Goal: Transaction & Acquisition: Book appointment/travel/reservation

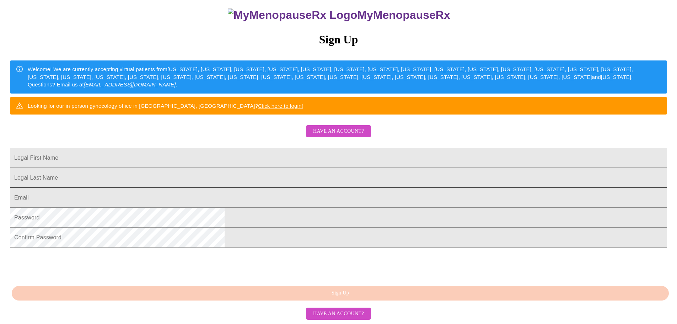
scroll to position [125, 0]
click at [270, 148] on input "Legal First Name" at bounding box center [338, 158] width 657 height 20
type input "k"
type input "[PERSON_NAME]"
click at [281, 171] on form "Legal Last Name" at bounding box center [338, 181] width 657 height 20
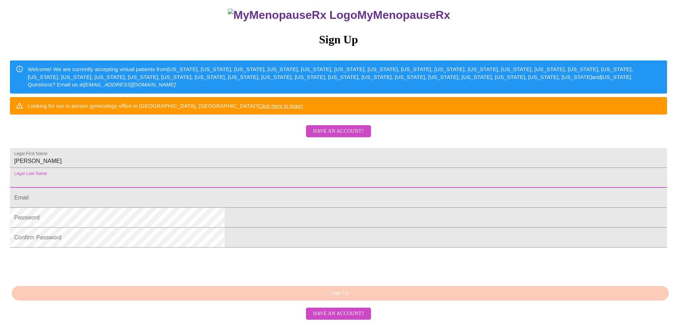
click at [282, 168] on input "Legal First Name" at bounding box center [338, 178] width 657 height 20
type input "[PERSON_NAME]"
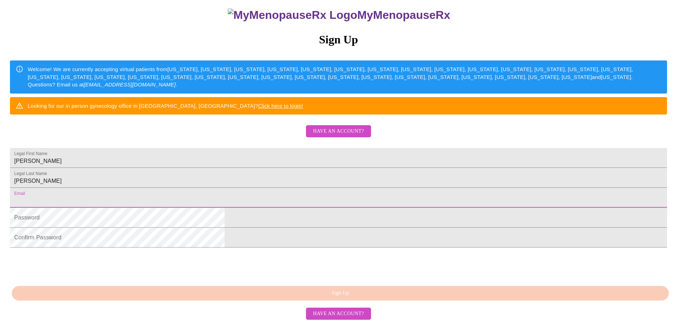
click at [272, 188] on input "Legal First Name" at bounding box center [338, 198] width 657 height 20
type input "[EMAIL_ADDRESS][DOMAIN_NAME]"
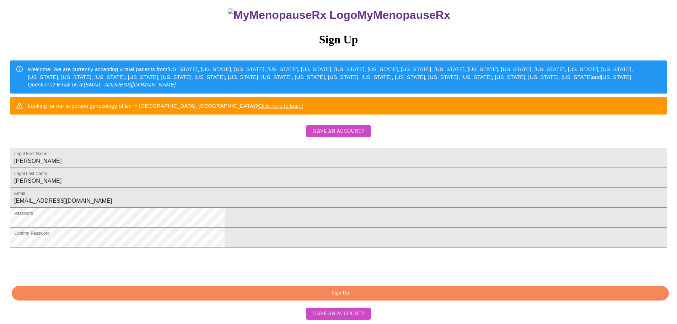
click at [289, 293] on span "Sign Up" at bounding box center [340, 293] width 641 height 9
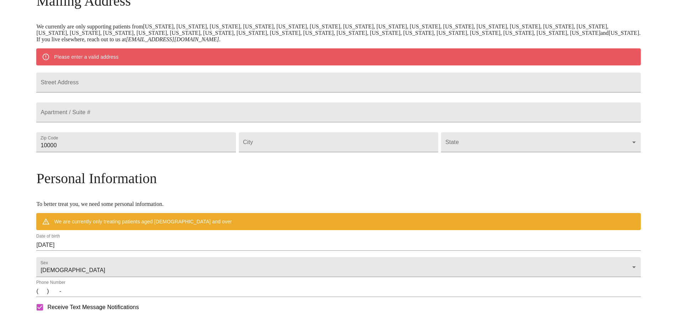
scroll to position [97, 0]
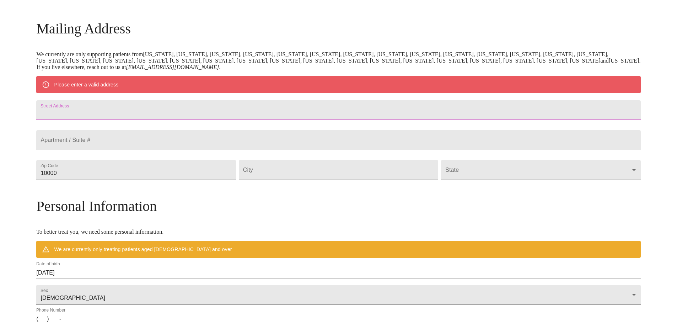
click at [182, 111] on input "Street Address" at bounding box center [338, 110] width 604 height 20
type input "[STREET_ADDRESS]"
click at [185, 180] on input "10000" at bounding box center [135, 170] width 199 height 20
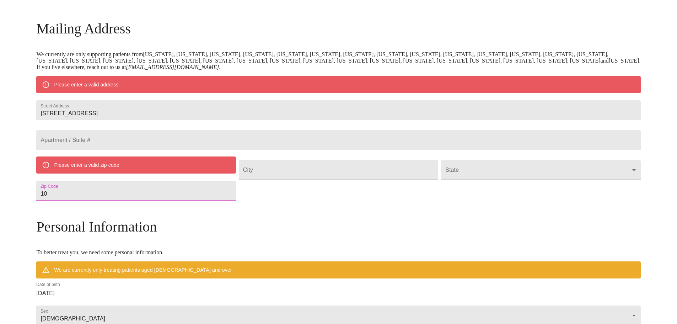
type input "1"
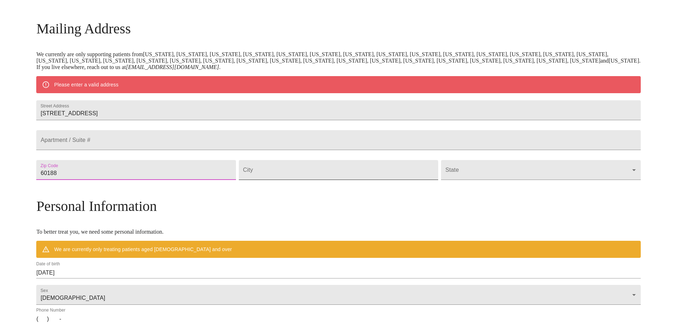
type input "60188"
click at [290, 180] on input "Street Address" at bounding box center [338, 170] width 199 height 20
type input "[PERSON_NAME] Stream"
click at [437, 188] on body "MyMenopauseRx Welcome to MyMenopauseRx Since it's your first time here, you'll …" at bounding box center [338, 183] width 671 height 554
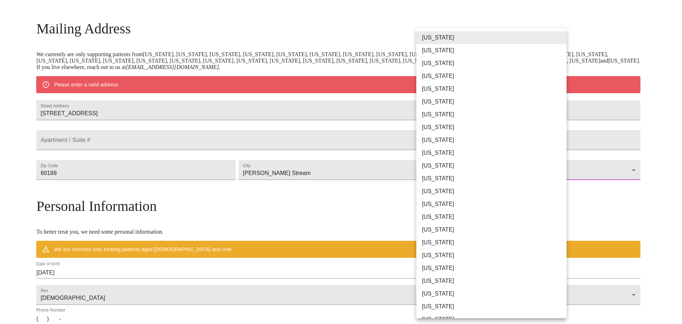
click at [438, 192] on li "[US_STATE]" at bounding box center [495, 191] width 156 height 13
type input "[US_STATE]"
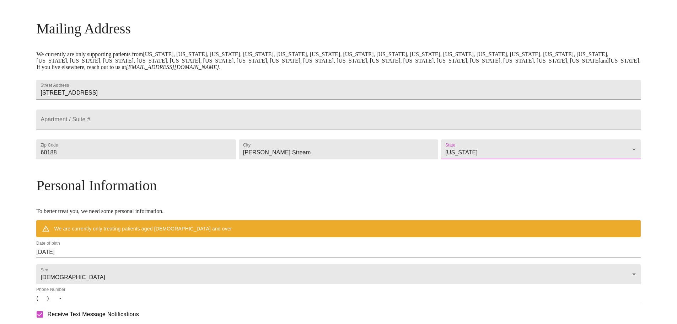
click at [431, 194] on h3 "Personal Information" at bounding box center [338, 185] width 604 height 17
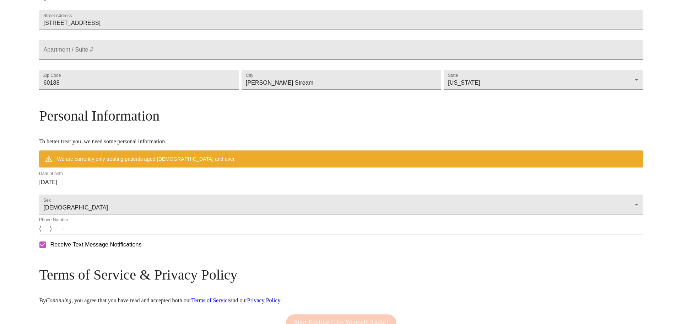
scroll to position [168, 0]
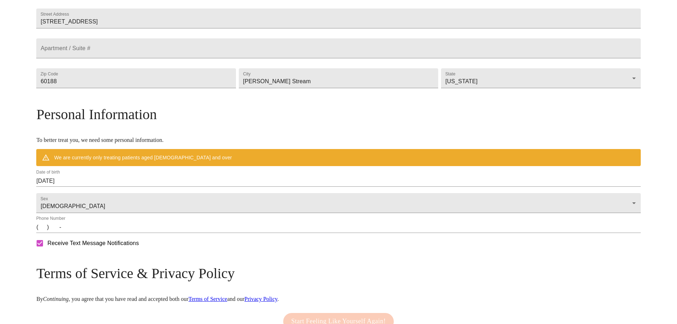
click at [166, 187] on input "[DATE]" at bounding box center [338, 180] width 604 height 11
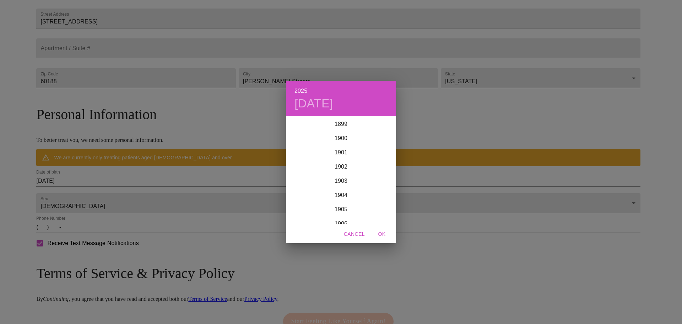
scroll to position [1749, 0]
click at [333, 104] on h4 "[DATE]" at bounding box center [314, 103] width 39 height 15
click at [328, 123] on p "[DATE]" at bounding box center [341, 126] width 76 height 9
click at [296, 124] on icon "button" at bounding box center [294, 126] width 9 height 9
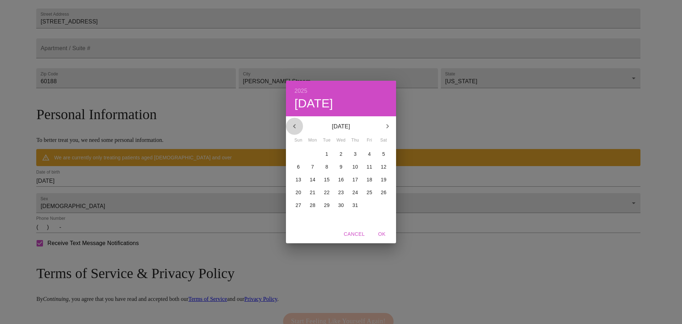
click at [296, 124] on icon "button" at bounding box center [294, 126] width 9 height 9
click at [295, 127] on icon "button" at bounding box center [294, 126] width 9 height 9
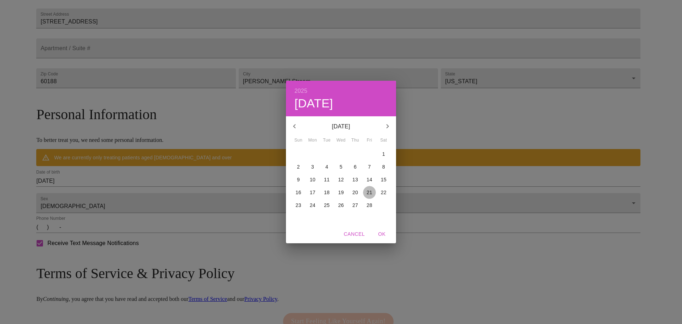
click at [367, 194] on p "21" at bounding box center [370, 192] width 6 height 7
click at [359, 126] on p "[DATE]" at bounding box center [341, 126] width 76 height 9
click at [151, 198] on div "2025 Fri, Feb [DATE] Mon Tue Wed Thu Fri Sat 26 27 28 29 30 31 1 2 3 4 5 6 7 8 …" at bounding box center [341, 162] width 682 height 324
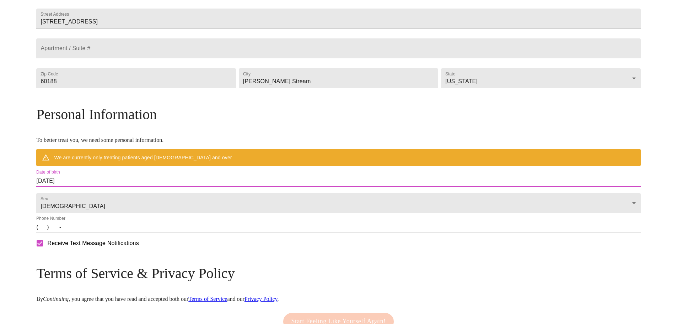
click at [170, 187] on input "[DATE]" at bounding box center [338, 180] width 604 height 11
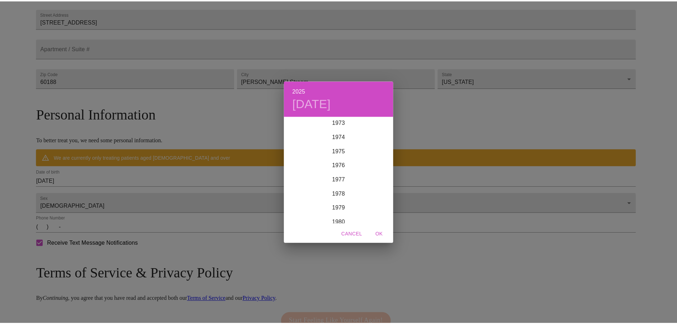
scroll to position [1038, 0]
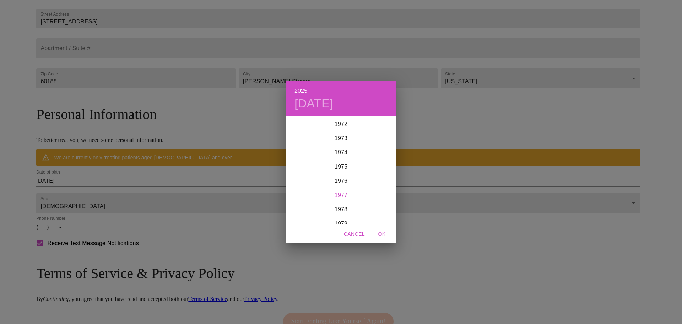
click at [353, 194] on div "1977" at bounding box center [341, 195] width 110 height 14
click at [350, 131] on div "Feb" at bounding box center [341, 130] width 37 height 27
click at [314, 191] on p "21" at bounding box center [313, 192] width 6 height 7
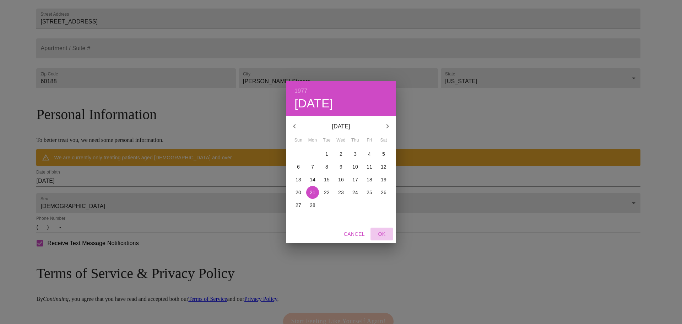
click at [381, 232] on span "OK" at bounding box center [382, 234] width 17 height 9
type input "[DATE]"
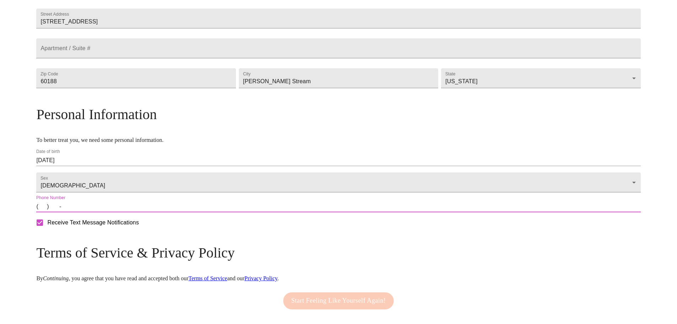
click at [116, 212] on input "(   )    -" at bounding box center [338, 206] width 604 height 11
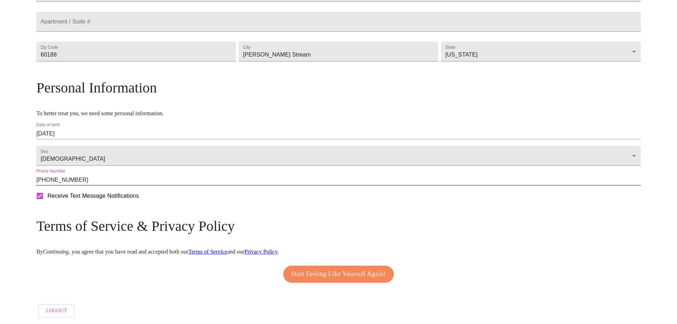
scroll to position [215, 0]
type input "[PHONE_NUMBER]"
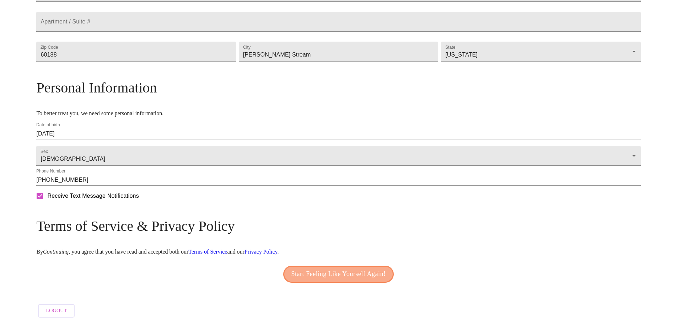
click at [329, 270] on span "Start Feeling Like Yourself Again!" at bounding box center [338, 273] width 95 height 11
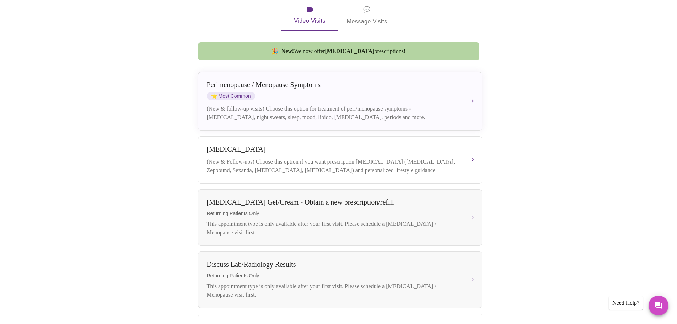
scroll to position [141, 0]
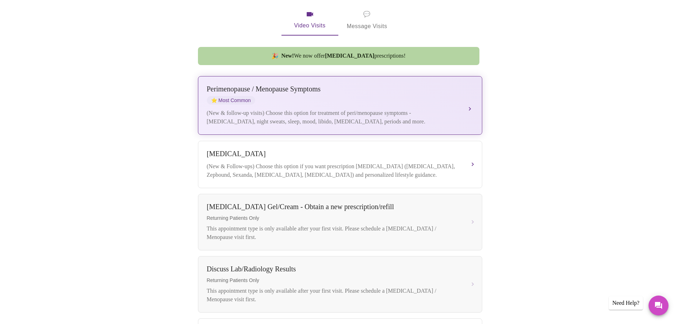
click at [472, 98] on button "[MEDICAL_DATA] / Menopause Symptoms ⭐ Most Common (New & follow-up visits) Choo…" at bounding box center [340, 105] width 284 height 59
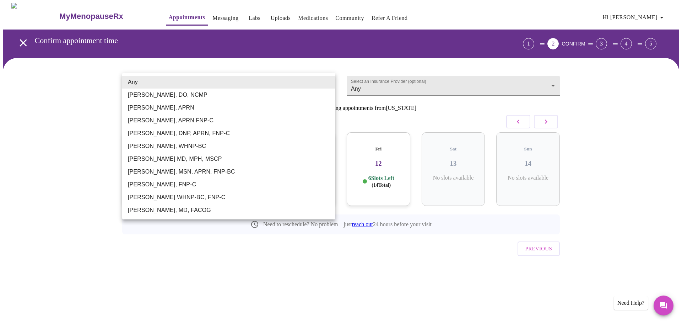
click at [244, 79] on body "MyMenopauseRx Appointments Messaging Labs Uploads Medications Community Refer a…" at bounding box center [341, 147] width 677 height 289
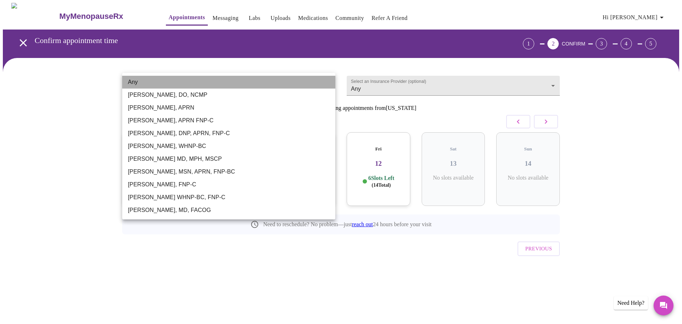
click at [244, 79] on li "Any" at bounding box center [228, 82] width 213 height 13
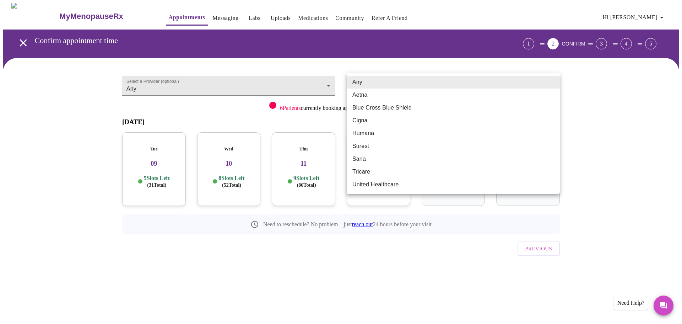
click at [371, 79] on body "MyMenopauseRx Appointments Messaging Labs Uploads Medications Community Refer a…" at bounding box center [341, 147] width 677 height 289
click at [378, 107] on li "Blue Cross Blue Shield" at bounding box center [453, 107] width 213 height 13
type input "Blue Cross Blue Shield"
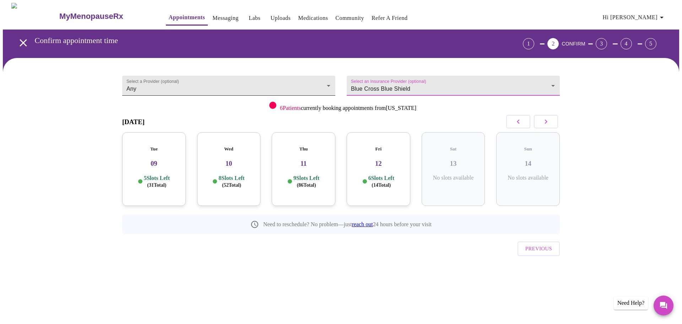
click at [224, 86] on body "MyMenopauseRx Appointments Messaging Labs Uploads Medications Community Refer a…" at bounding box center [341, 147] width 677 height 289
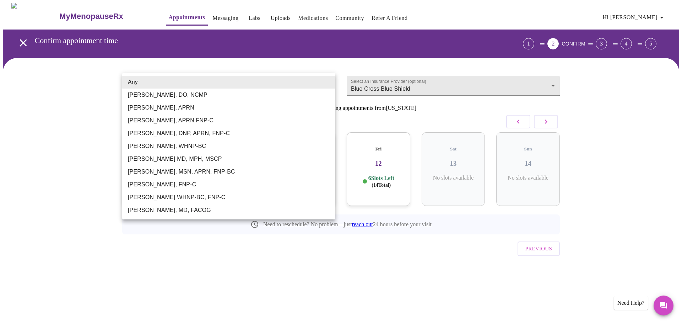
click at [224, 86] on li "Any" at bounding box center [228, 82] width 213 height 13
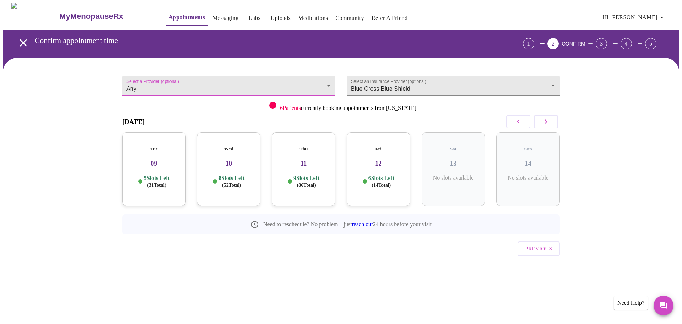
click at [148, 160] on h3 "09" at bounding box center [154, 164] width 52 height 8
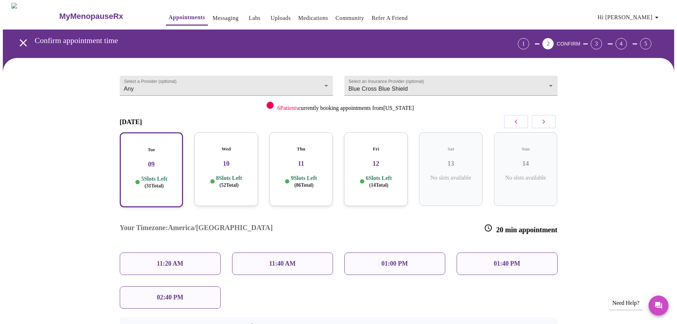
click at [226, 160] on h3 "10" at bounding box center [226, 164] width 52 height 8
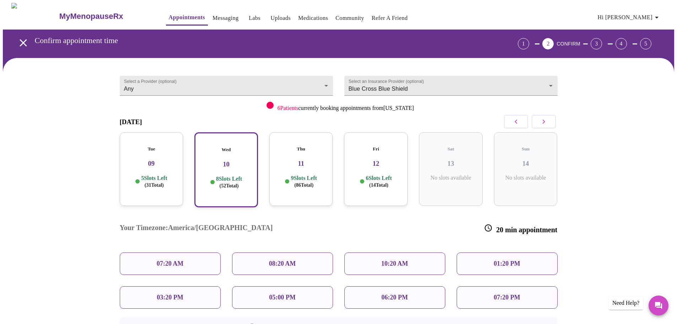
click at [312, 165] on div "Thu 11 9 Slots Left ( 86 Total)" at bounding box center [301, 169] width 64 height 74
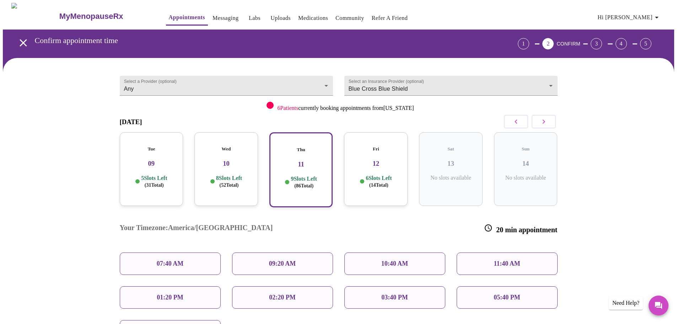
click at [383, 160] on h3 "12" at bounding box center [376, 164] width 52 height 8
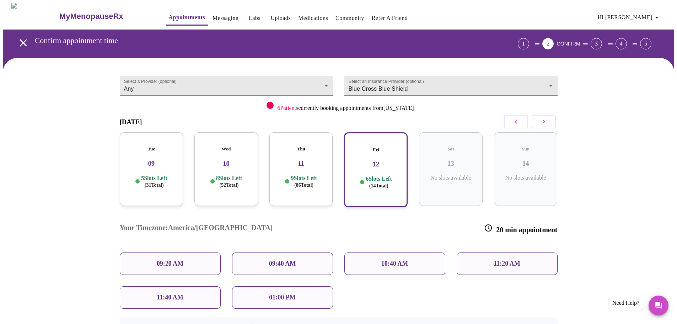
click at [306, 160] on h3 "11" at bounding box center [301, 164] width 52 height 8
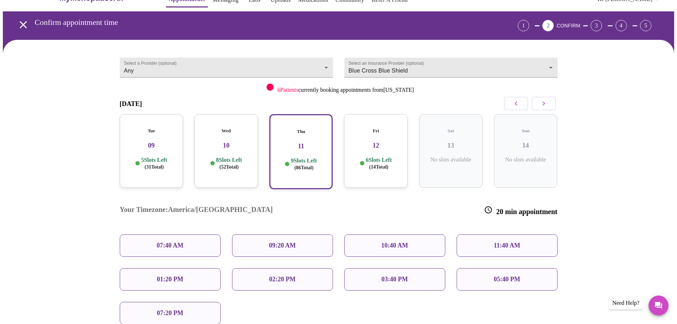
scroll to position [36, 0]
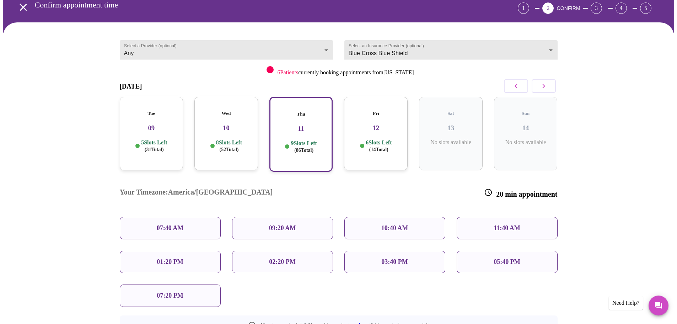
click at [149, 126] on div "Tue 09 5 Slots Left ( 31 Total)" at bounding box center [152, 134] width 64 height 74
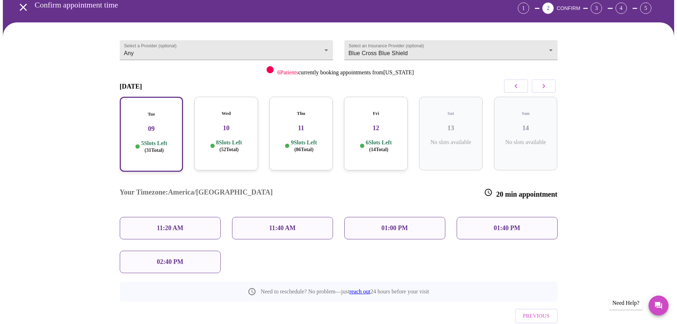
click at [242, 139] on p "8 Slots Left ( 52 Total)" at bounding box center [229, 146] width 26 height 14
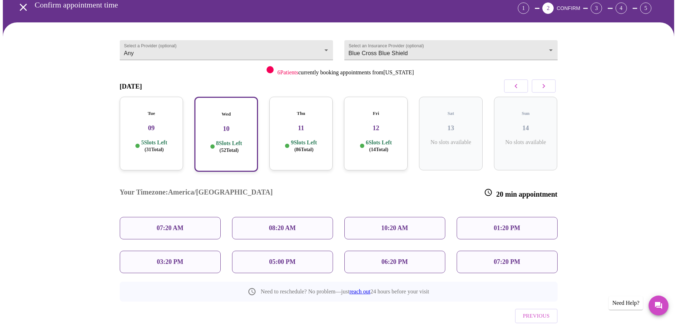
click at [318, 127] on div "Thu 11 9 Slots Left ( 86 Total)" at bounding box center [301, 134] width 64 height 74
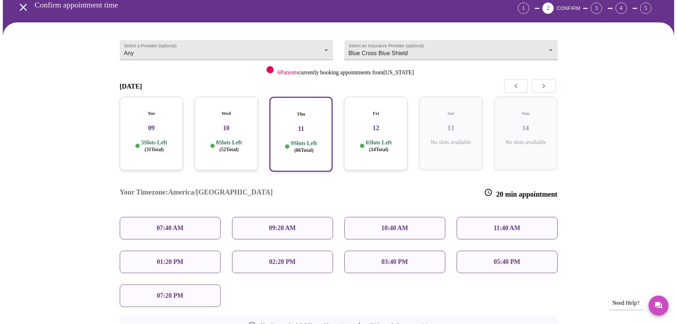
drag, startPoint x: 517, startPoint y: 208, endPoint x: 644, endPoint y: 119, distance: 155.0
click at [644, 119] on div "Select a Provider (optional) Any Any Select an Insurance Provider (optional) Bl…" at bounding box center [338, 207] width 671 height 370
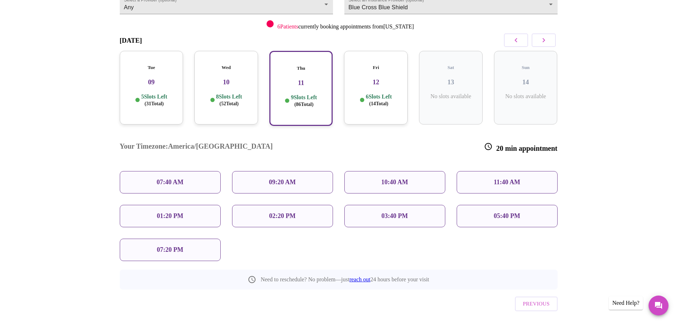
scroll to position [85, 0]
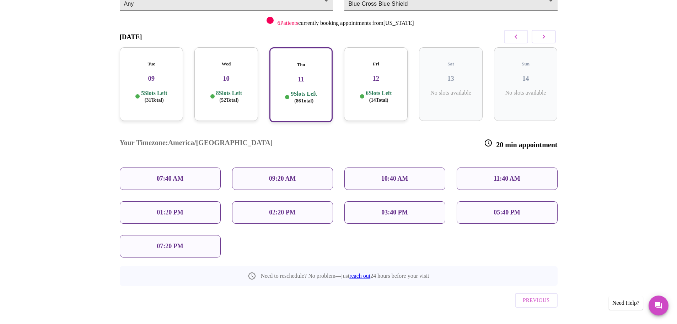
click at [398, 175] on p "10:40 AM" at bounding box center [394, 178] width 27 height 7
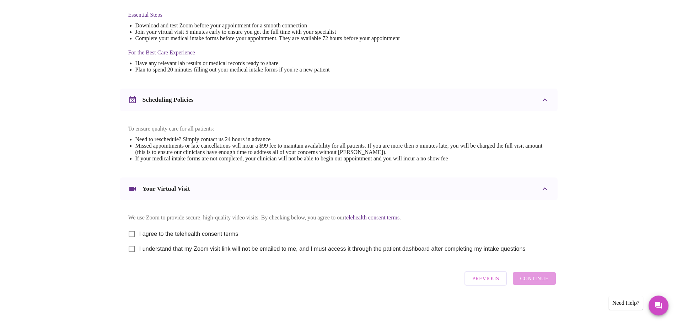
scroll to position [192, 0]
click at [134, 232] on input "I agree to the telehealth consent terms" at bounding box center [131, 233] width 15 height 15
checkbox input "true"
click at [133, 248] on input "I understand that my Zoom visit link will not be emailed to me, and I must acce…" at bounding box center [131, 248] width 15 height 15
checkbox input "true"
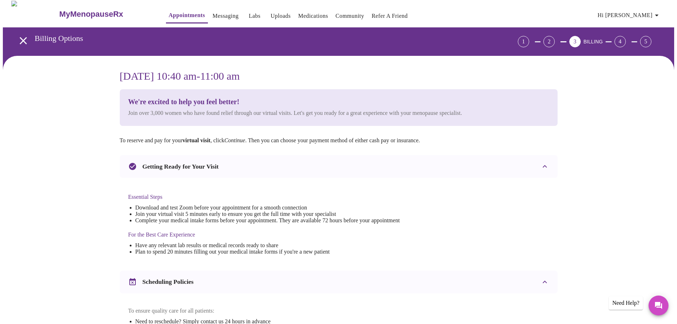
scroll to position [0, 0]
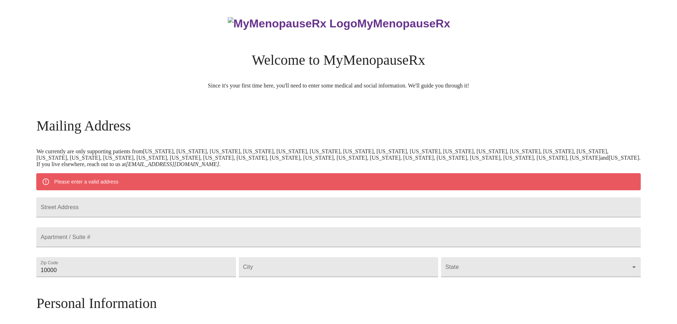
scroll to position [213, 0]
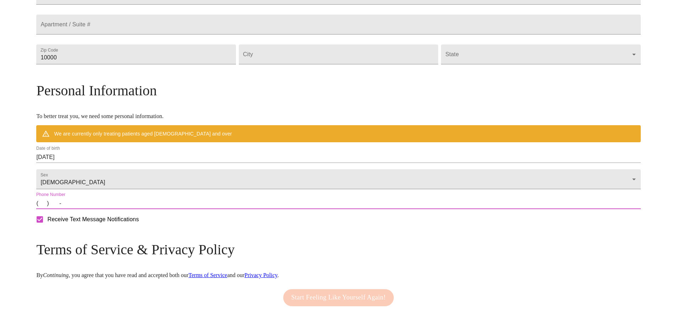
click at [122, 209] on input "(   )    -" at bounding box center [338, 203] width 604 height 11
type input "[PHONE_NUMBER]"
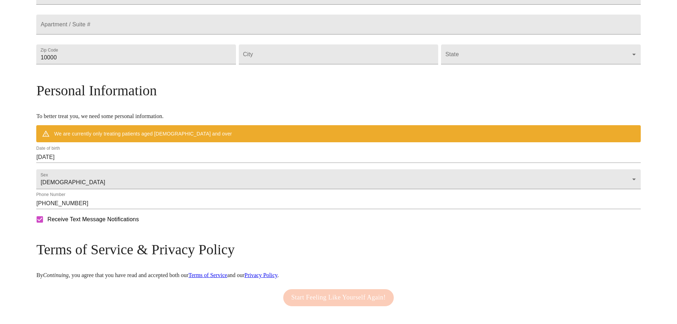
click at [139, 227] on label "Receive Text Message Notifications" at bounding box center [85, 219] width 106 height 15
click at [47, 227] on input "Receive Text Message Notifications" at bounding box center [39, 219] width 15 height 15
checkbox input "false"
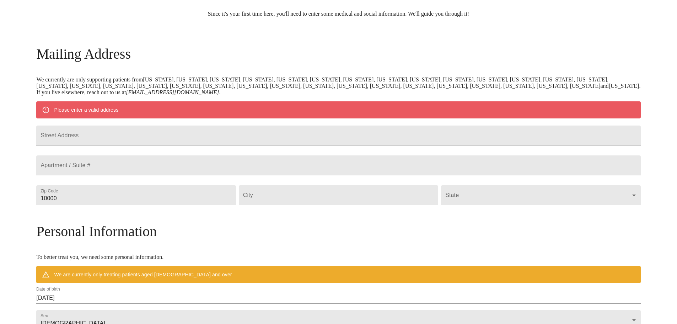
scroll to position [70, 0]
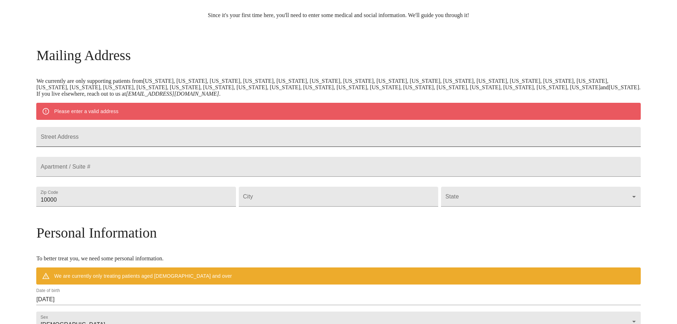
click at [167, 141] on input "Street Address" at bounding box center [338, 137] width 604 height 20
type input "362 kildare ct"
click at [179, 206] on input "10000" at bounding box center [135, 197] width 199 height 20
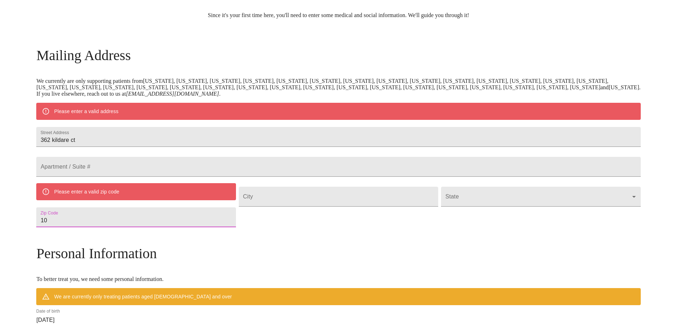
type input "1"
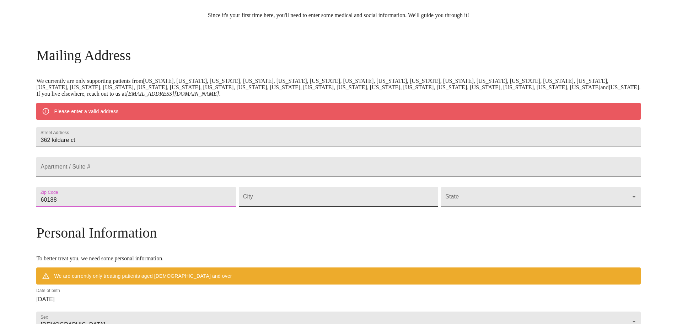
type input "60188"
click at [340, 206] on input "Street Address" at bounding box center [338, 197] width 199 height 20
type input "[PERSON_NAME] Stream"
click at [435, 220] on body "MyMenopauseRx Welcome to MyMenopauseRx Since it's your first time here, you'll …" at bounding box center [338, 209] width 671 height 554
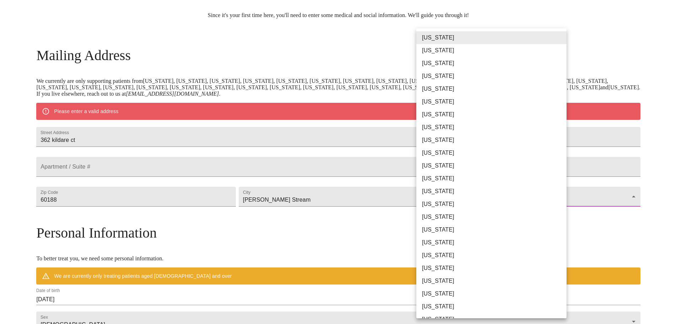
click at [436, 192] on li "[US_STATE]" at bounding box center [495, 191] width 156 height 13
type input "[US_STATE]"
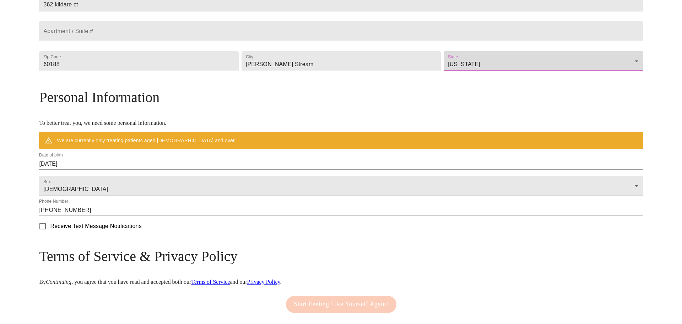
scroll to position [213, 0]
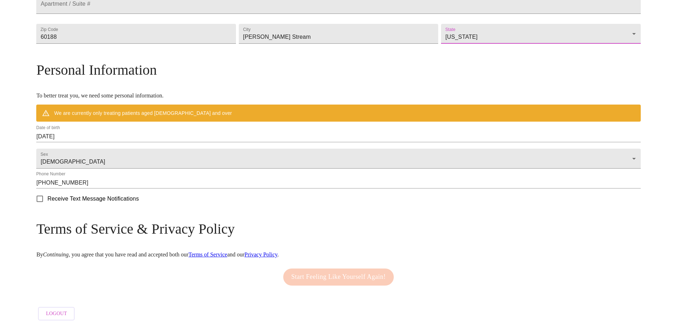
click at [127, 142] on input "[DATE]" at bounding box center [338, 136] width 604 height 11
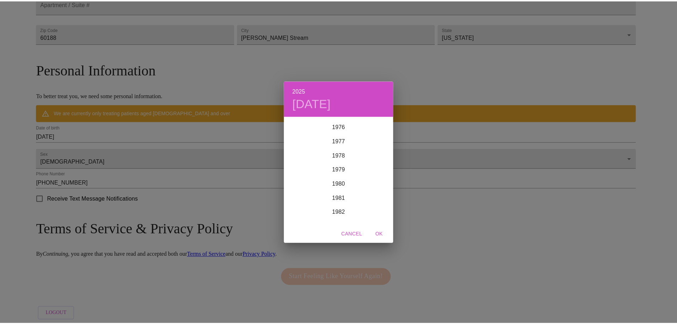
scroll to position [1073, 0]
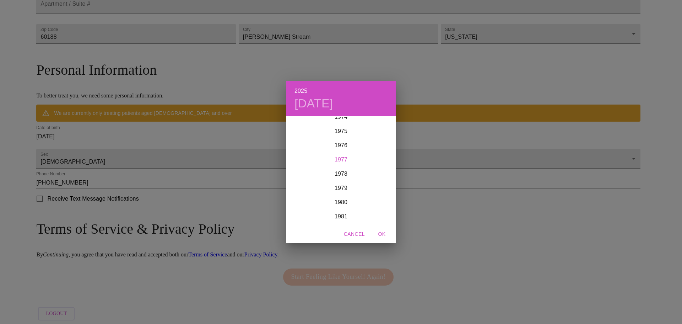
click at [352, 160] on div "1977" at bounding box center [341, 159] width 110 height 14
click at [345, 132] on div "Feb" at bounding box center [341, 130] width 37 height 27
click at [312, 195] on p "21" at bounding box center [313, 192] width 6 height 7
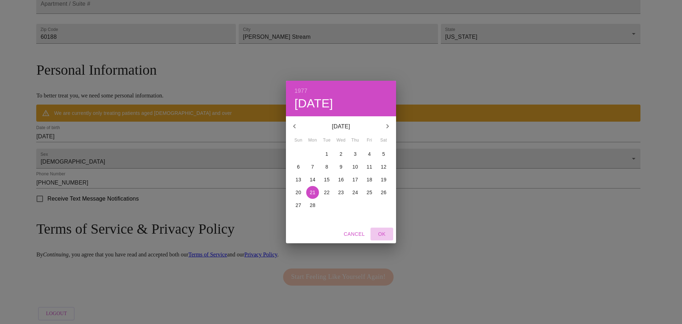
click at [384, 233] on span "OK" at bounding box center [382, 234] width 17 height 9
type input "[DATE]"
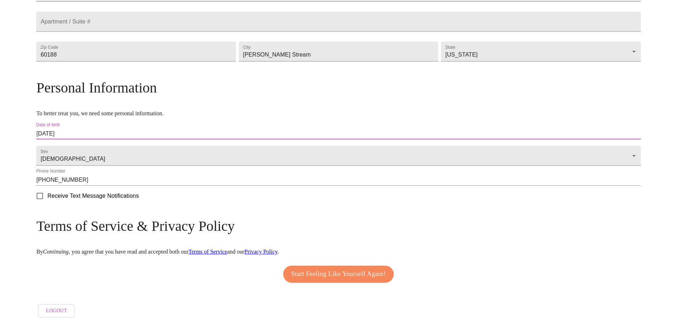
click at [47, 199] on input "Receive Text Message Notifications" at bounding box center [39, 195] width 15 height 15
checkbox input "true"
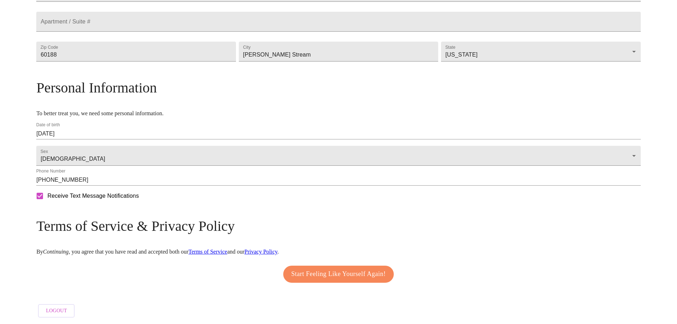
click at [325, 274] on span "Start Feeling Like Yourself Again!" at bounding box center [338, 273] width 95 height 11
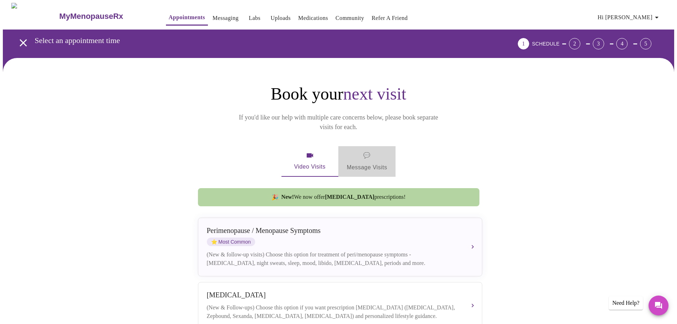
click at [363, 150] on span "💬" at bounding box center [366, 155] width 7 height 10
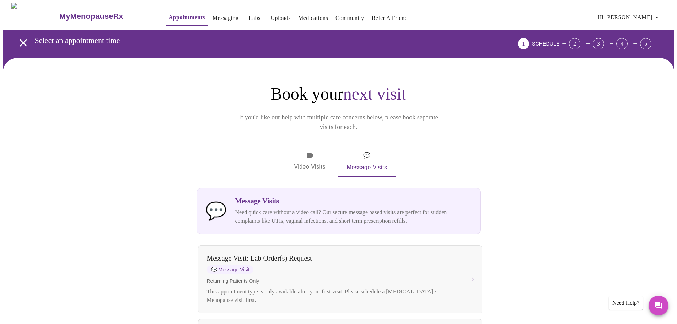
click at [308, 151] on icon "button" at bounding box center [310, 155] width 9 height 9
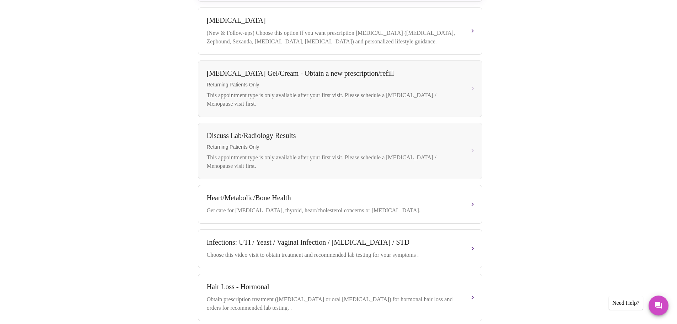
scroll to position [319, 0]
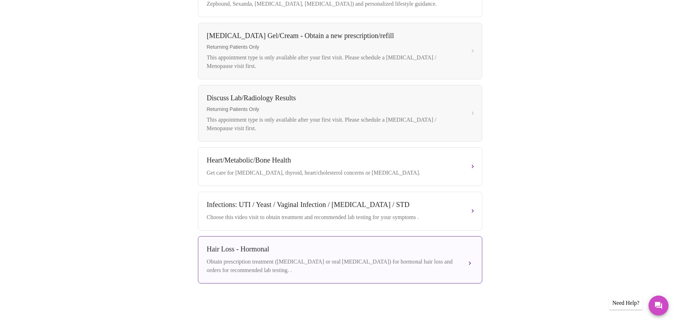
click at [227, 258] on div "Hair Loss - Hormonal Obtain prescription treatment ([MEDICAL_DATA] or oral [MED…" at bounding box center [340, 259] width 267 height 29
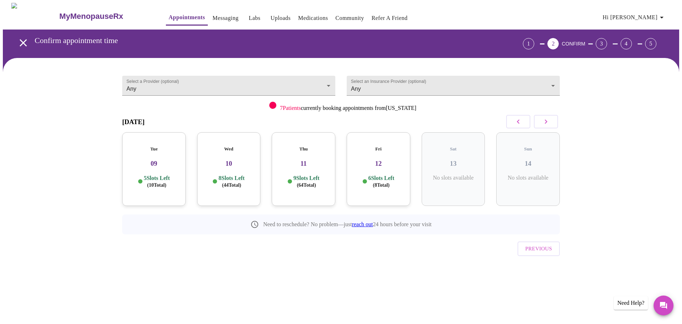
click at [147, 160] on h3 "09" at bounding box center [154, 164] width 52 height 8
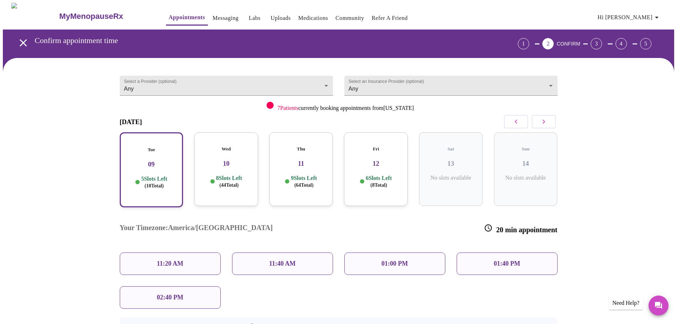
click at [161, 252] on div "11:20 AM" at bounding box center [170, 263] width 101 height 22
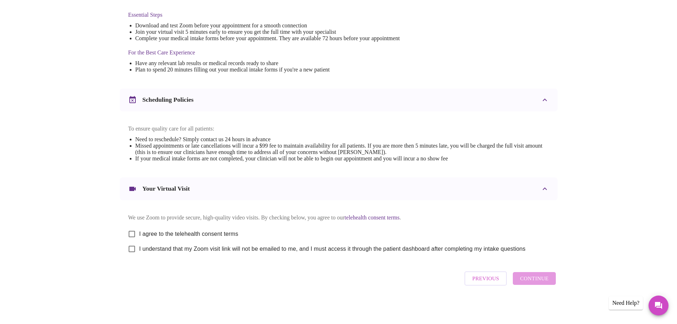
scroll to position [192, 0]
click at [131, 232] on input "I agree to the telehealth consent terms" at bounding box center [131, 233] width 15 height 15
checkbox input "true"
click at [129, 248] on input "I understand that my Zoom visit link will not be emailed to me, and I must acce…" at bounding box center [131, 248] width 15 height 15
checkbox input "true"
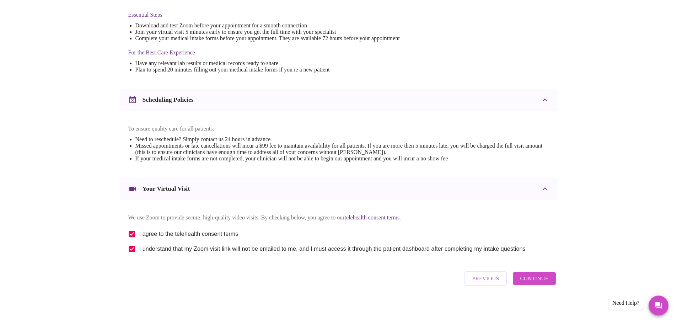
click at [530, 283] on span "Continue" at bounding box center [534, 278] width 28 height 9
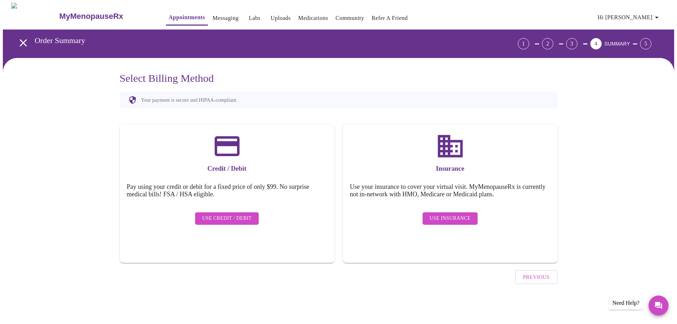
scroll to position [0, 0]
click at [438, 214] on span "Use Insurance" at bounding box center [452, 218] width 41 height 9
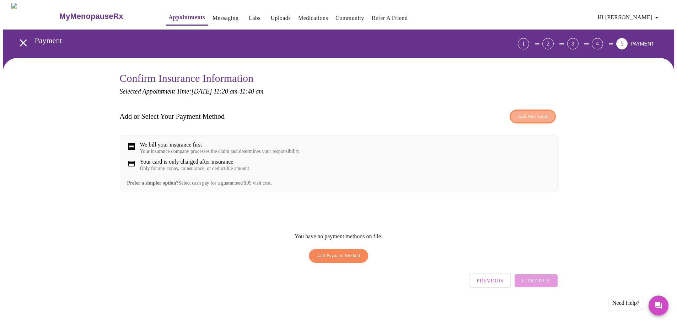
click at [536, 116] on span "Add New Card" at bounding box center [532, 116] width 29 height 8
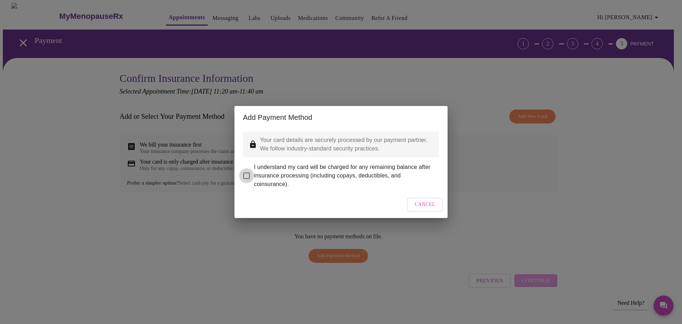
click at [248, 171] on input "I understand my card will be charged for any remaining balance after insurance …" at bounding box center [246, 175] width 15 height 15
checkbox input "true"
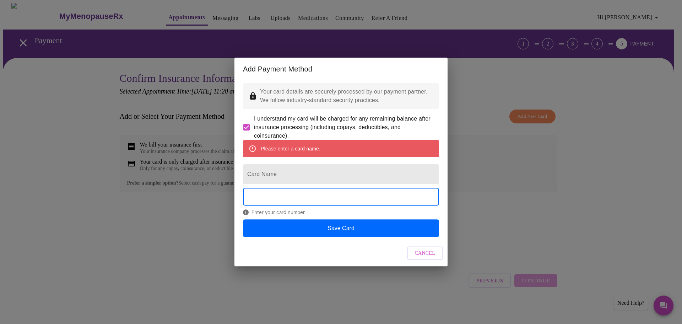
click at [322, 177] on input "Card Name" at bounding box center [341, 174] width 196 height 20
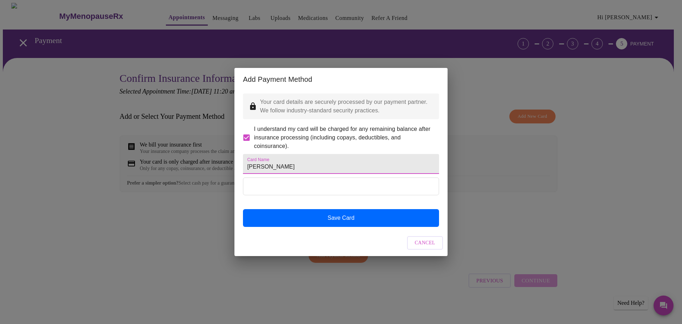
type input "[PERSON_NAME]"
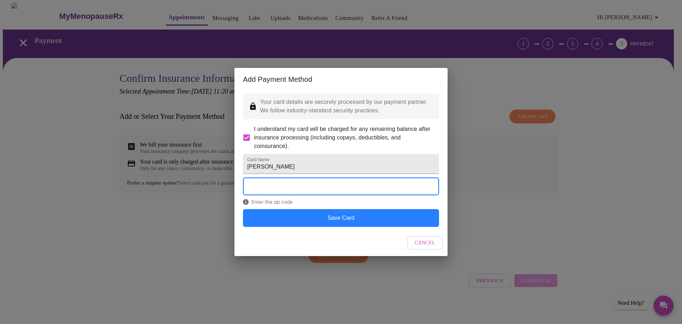
click at [356, 226] on button "Save Card" at bounding box center [341, 218] width 196 height 18
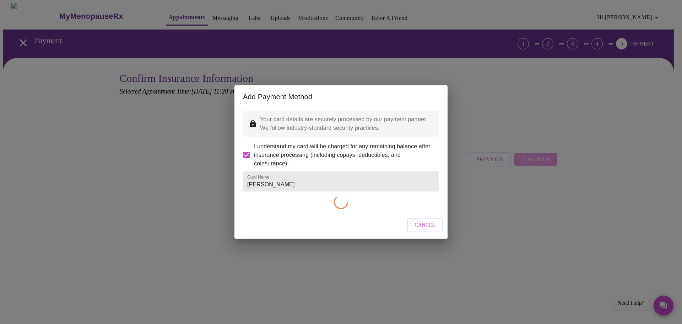
checkbox input "false"
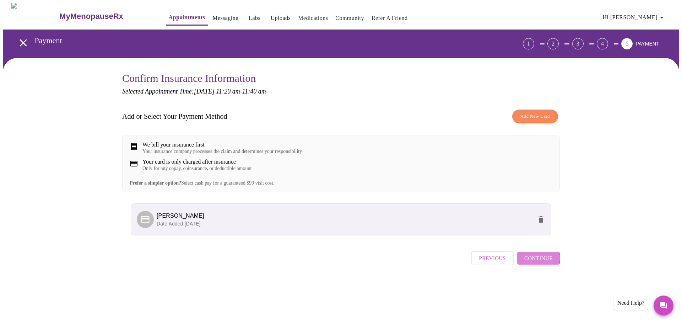
click at [536, 263] on span "Continue" at bounding box center [539, 257] width 28 height 9
